Goal: Find specific page/section: Find specific page/section

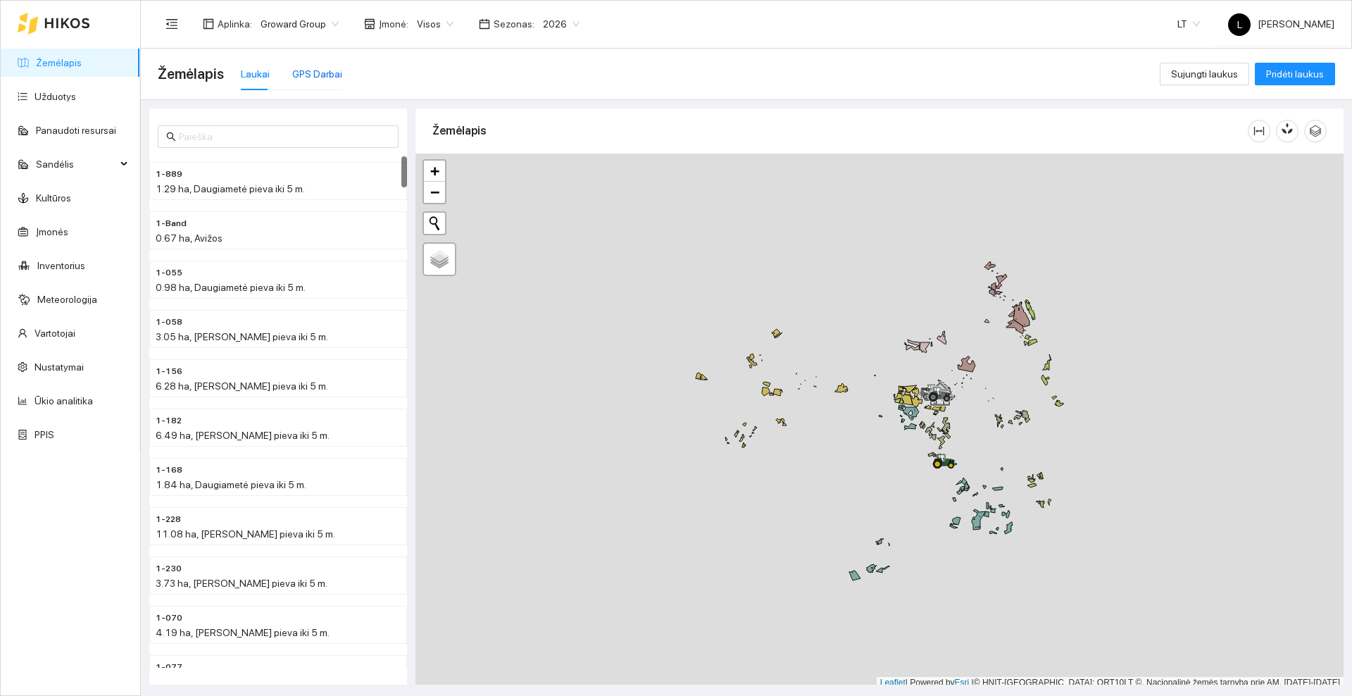
click at [313, 74] on div "GPS Darbai" at bounding box center [317, 73] width 50 height 15
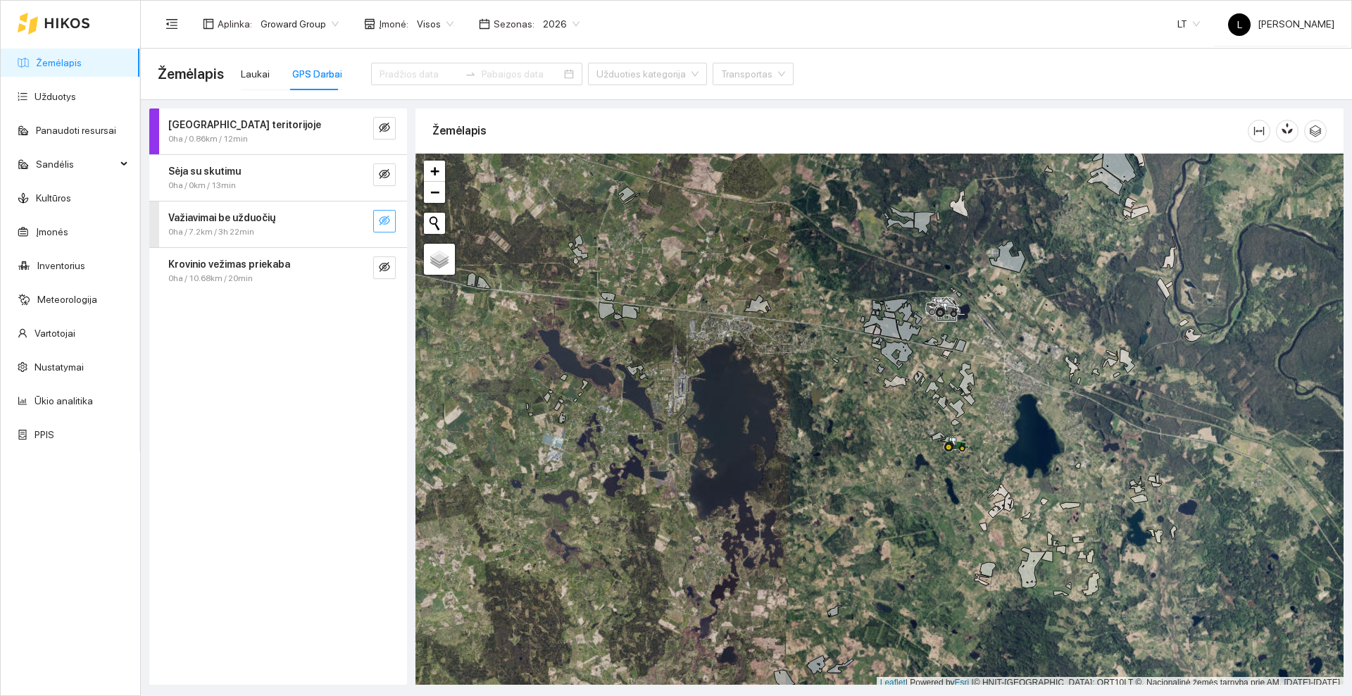
click at [380, 219] on icon "eye-invisible" at bounding box center [384, 220] width 11 height 10
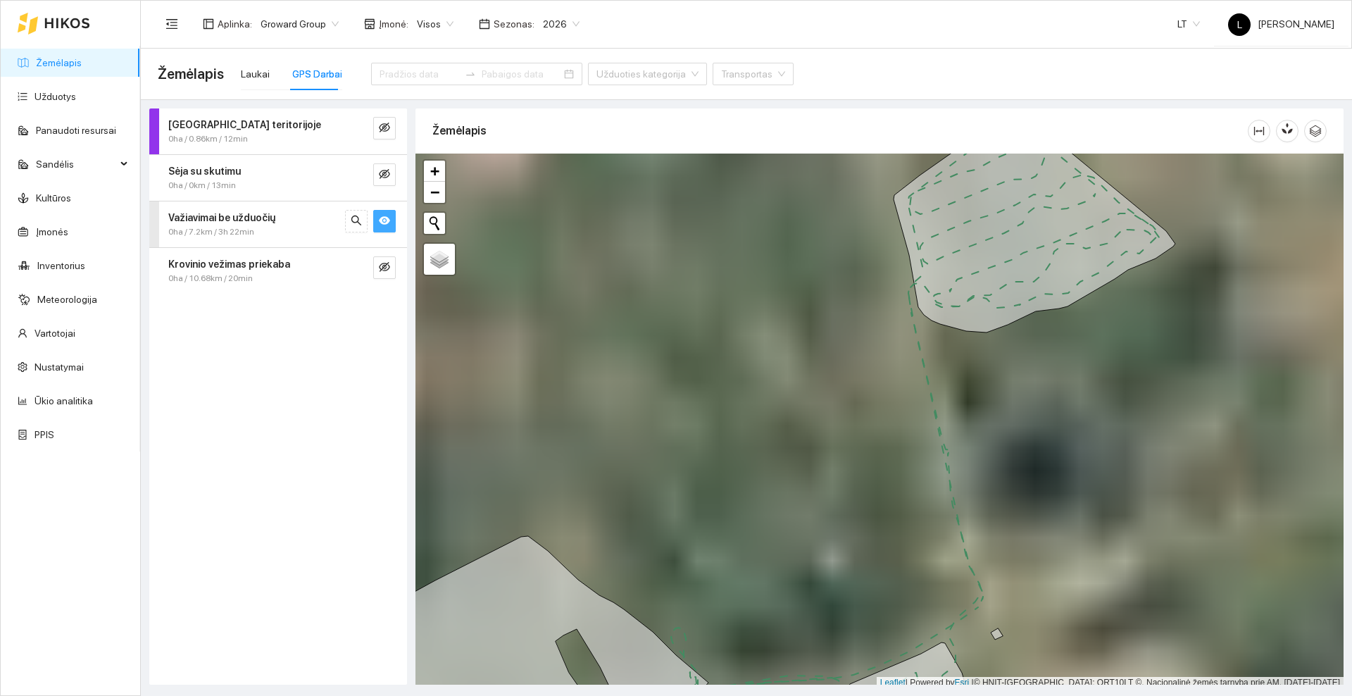
scroll to position [4, 0]
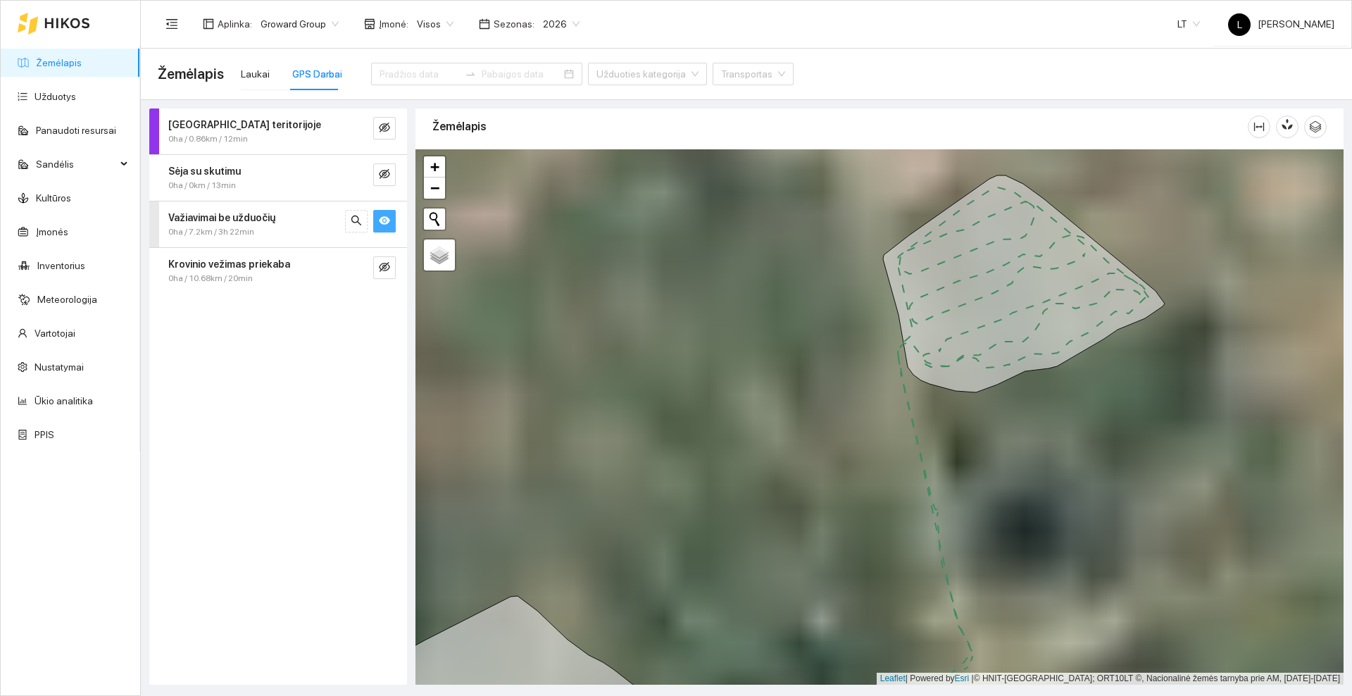
drag, startPoint x: 1116, startPoint y: 421, endPoint x: 1106, endPoint y: 438, distance: 19.9
click at [1106, 451] on div at bounding box center [879, 416] width 928 height 535
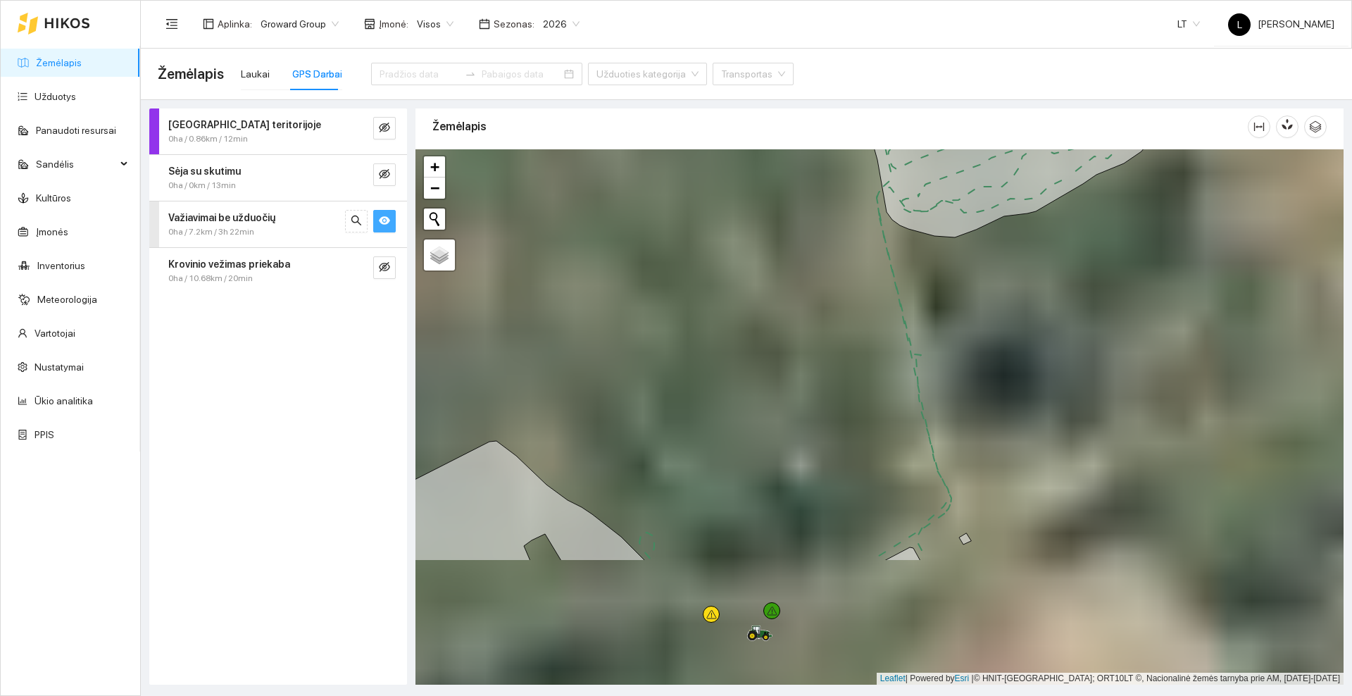
drag, startPoint x: 1079, startPoint y: 467, endPoint x: 1060, endPoint y: 225, distance: 243.0
click at [1060, 227] on div at bounding box center [879, 416] width 928 height 535
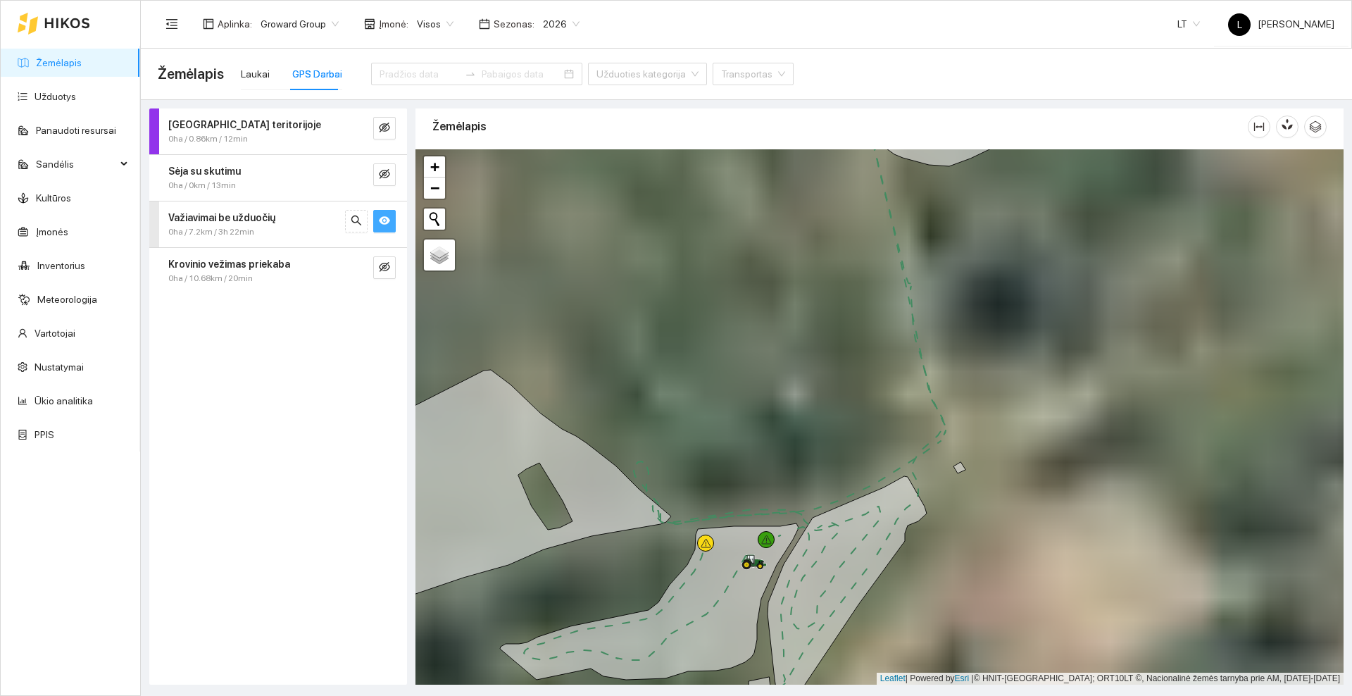
drag, startPoint x: 1055, startPoint y: 418, endPoint x: 1074, endPoint y: 275, distance: 144.9
click at [1074, 275] on div at bounding box center [879, 416] width 928 height 535
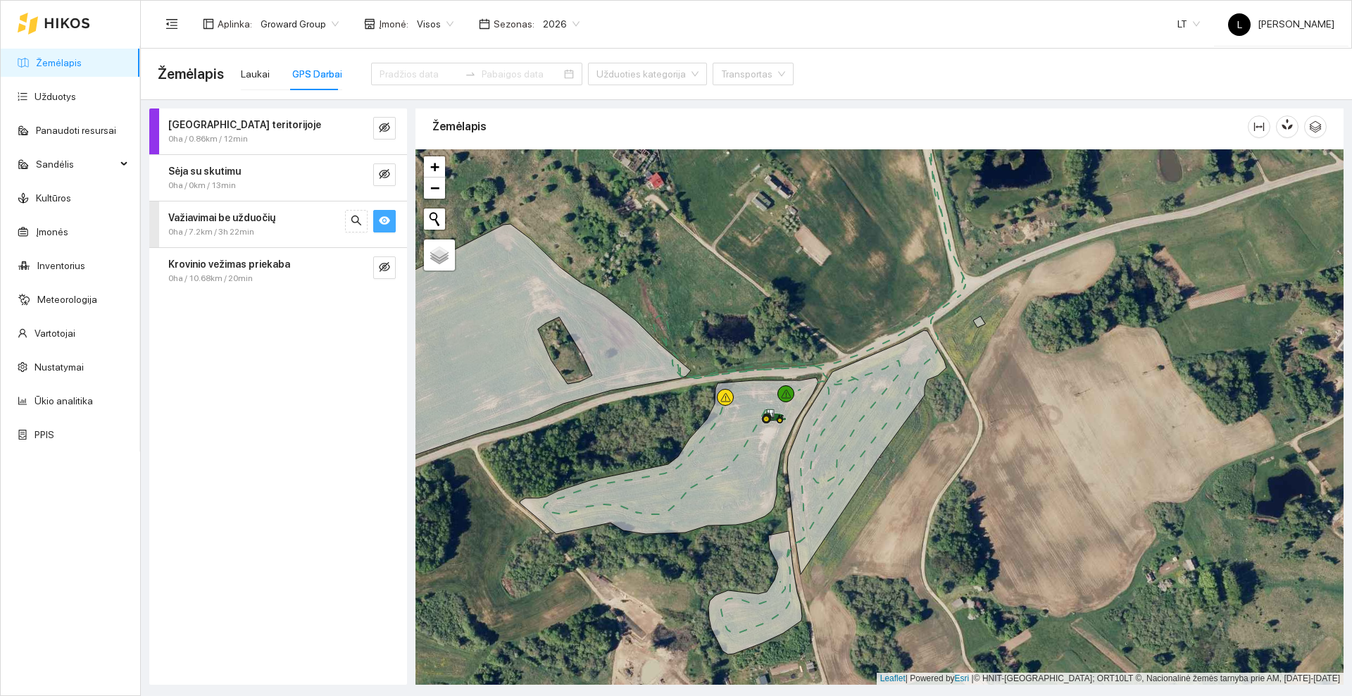
click at [61, 18] on icon at bounding box center [67, 23] width 46 height 11
